Goal: Transaction & Acquisition: Subscribe to service/newsletter

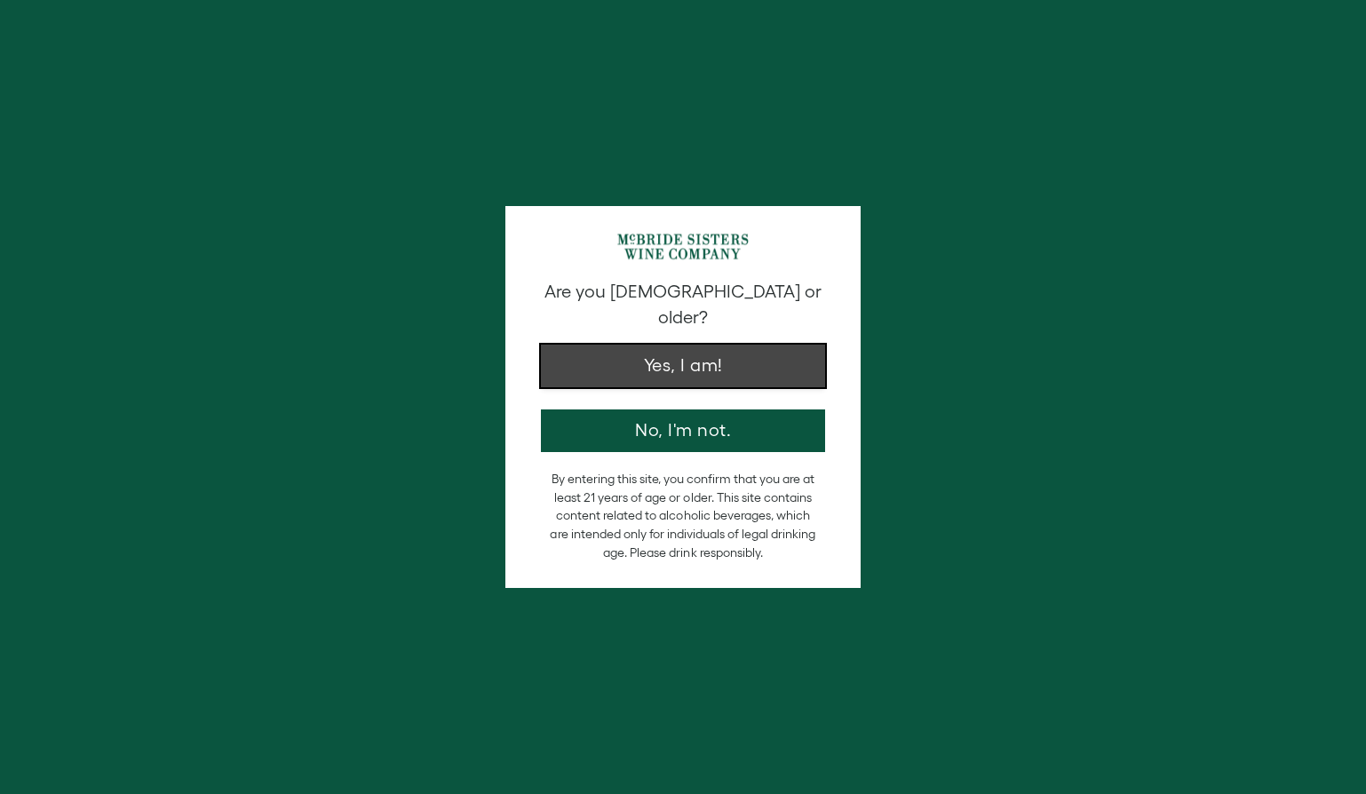
click at [687, 359] on button "Yes, I am!" at bounding box center [683, 366] width 284 height 43
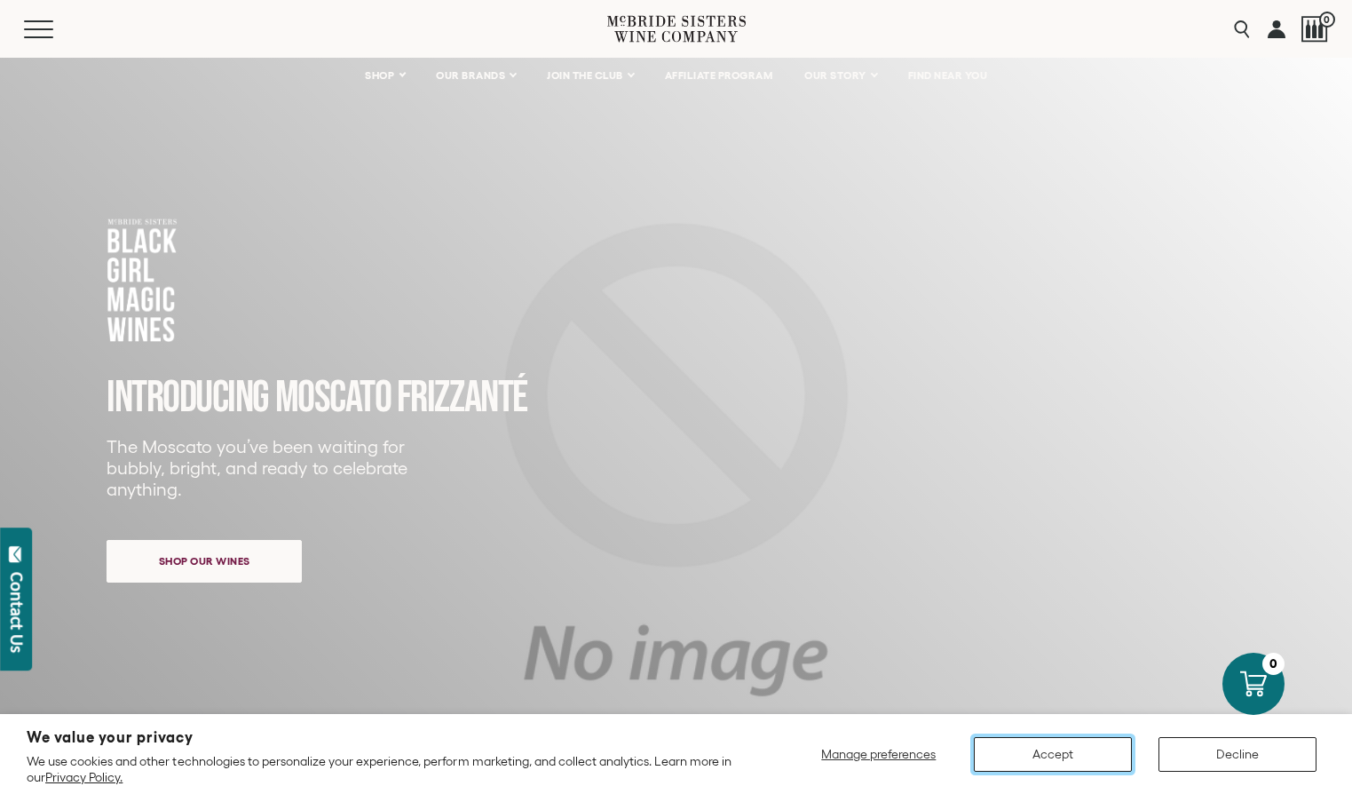
click at [1015, 748] on button "Accept" at bounding box center [1053, 754] width 158 height 35
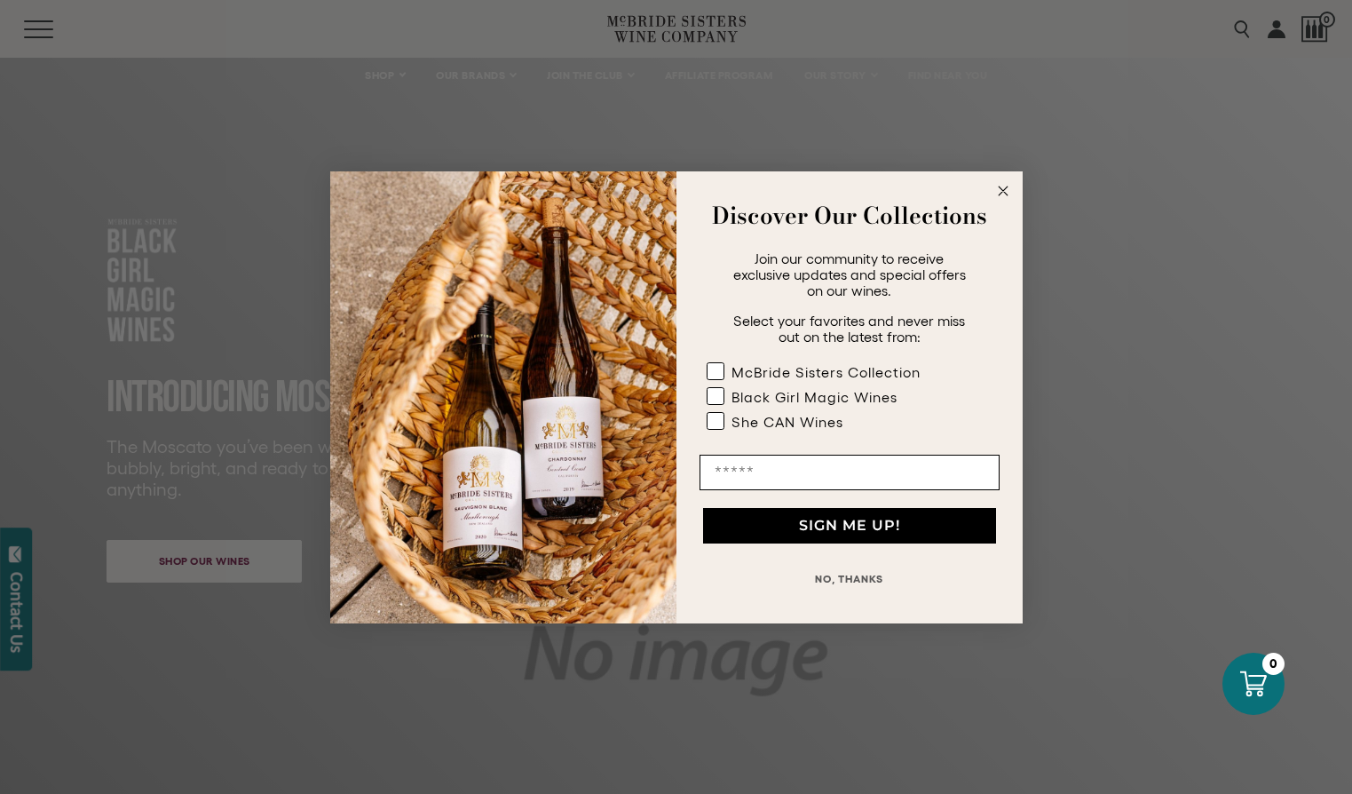
click at [1006, 188] on circle "Close dialog" at bounding box center [1003, 190] width 20 height 20
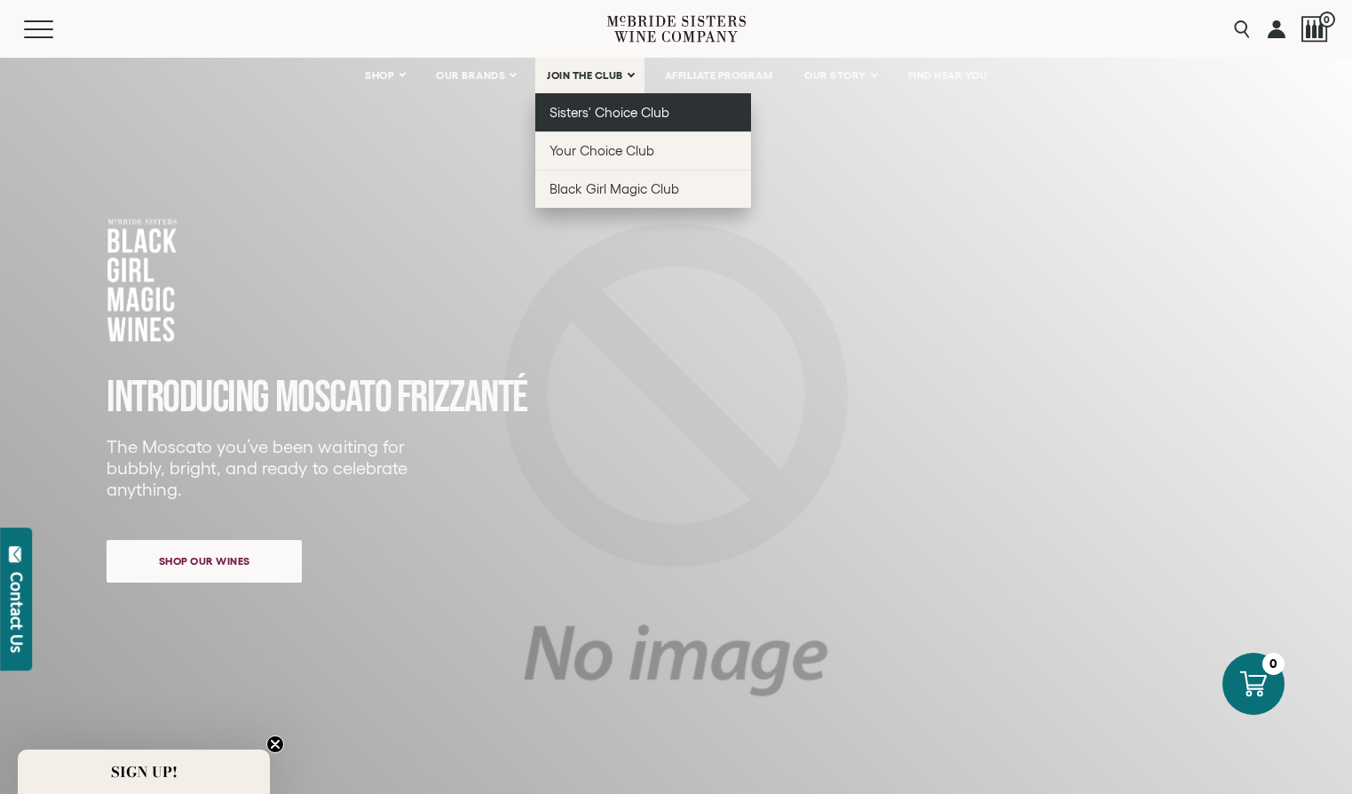
click at [602, 118] on span "Sisters' Choice Club" at bounding box center [610, 112] width 120 height 15
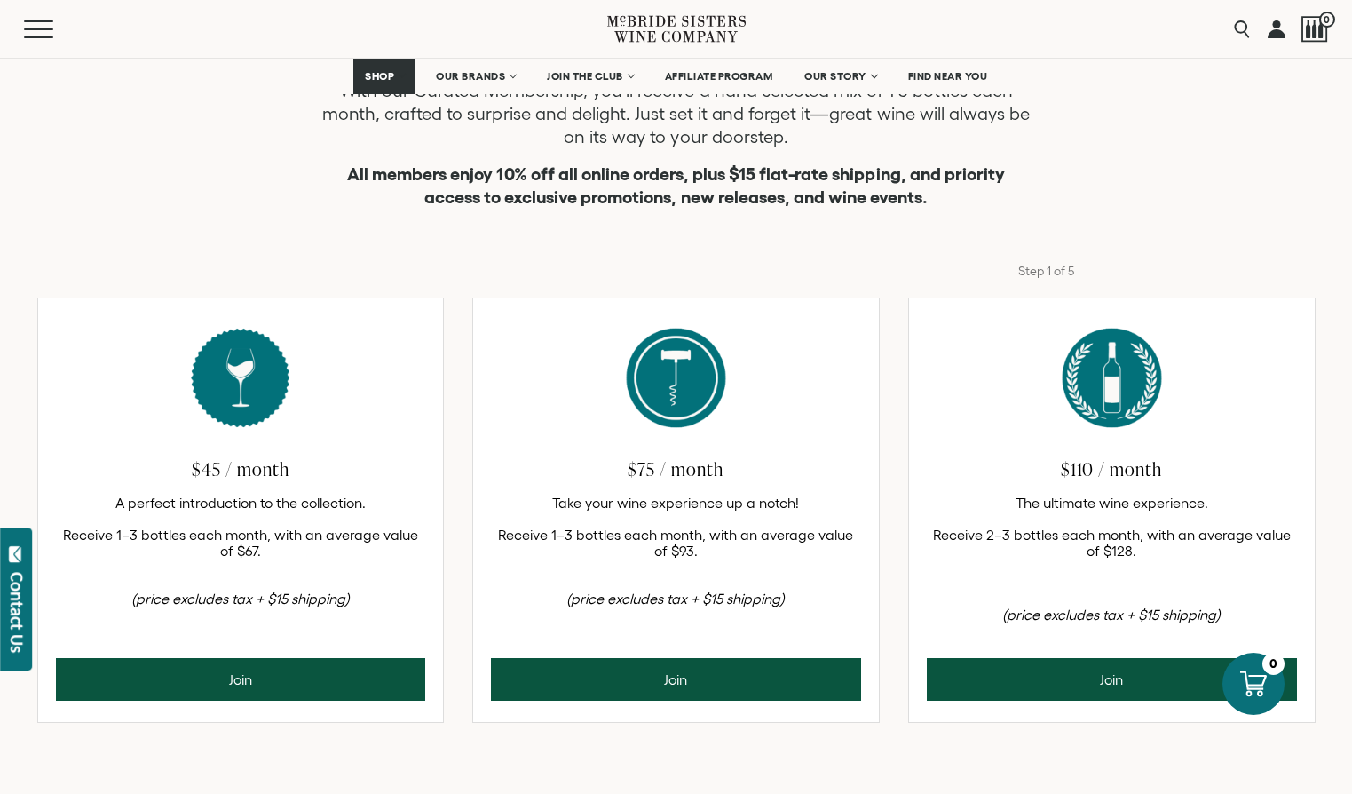
scroll to position [677, 0]
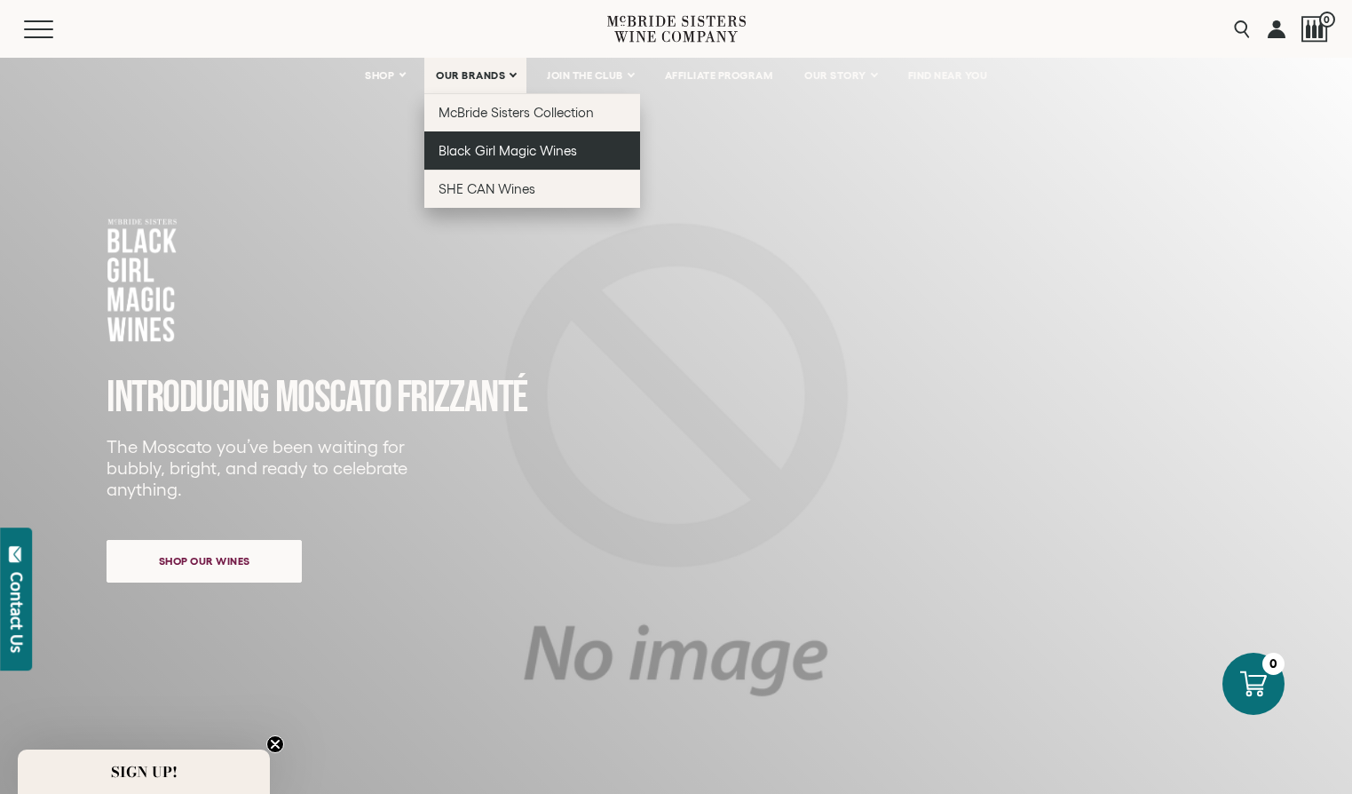
click at [472, 145] on span "Black Girl Magic Wines" at bounding box center [508, 150] width 139 height 15
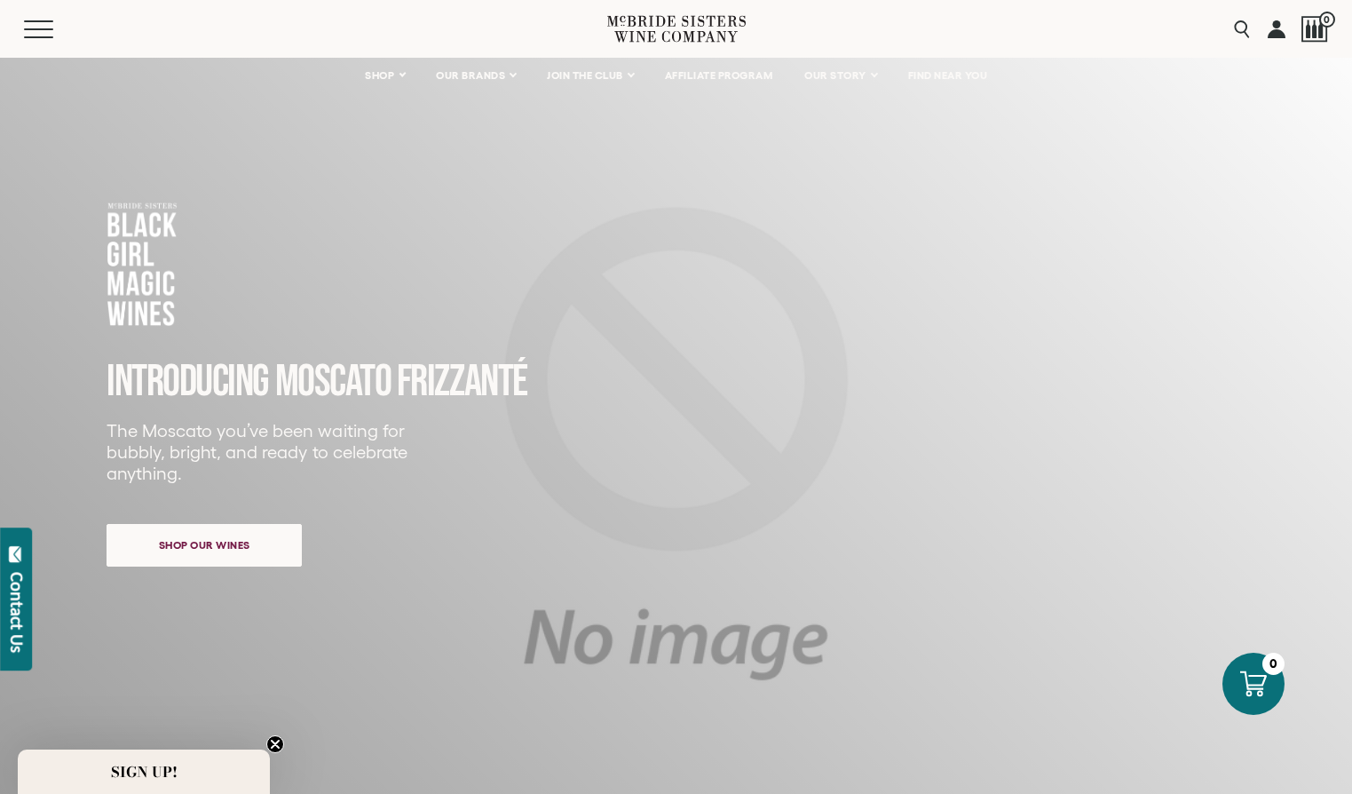
scroll to position [10, 0]
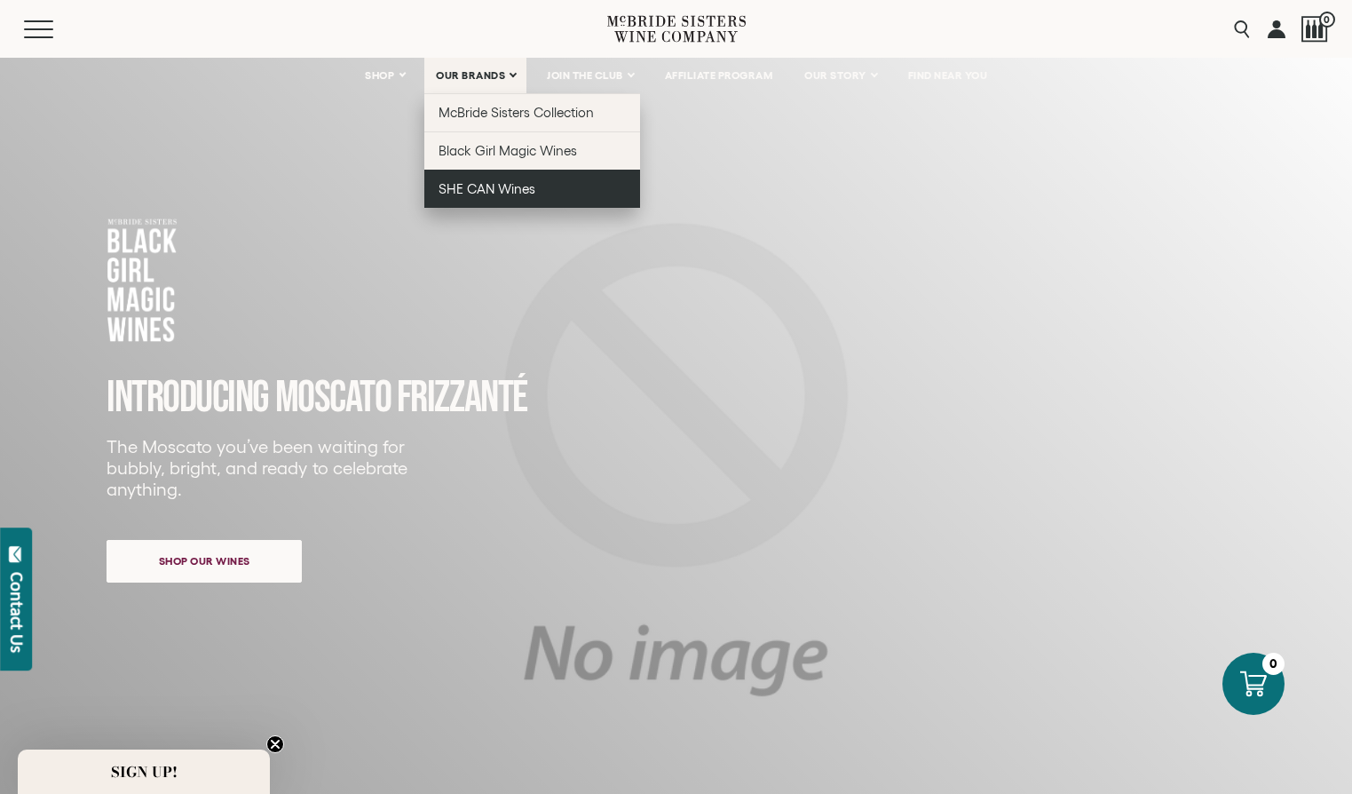
click at [478, 192] on span "SHE CAN Wines" at bounding box center [487, 188] width 97 height 15
